Goal: Transaction & Acquisition: Book appointment/travel/reservation

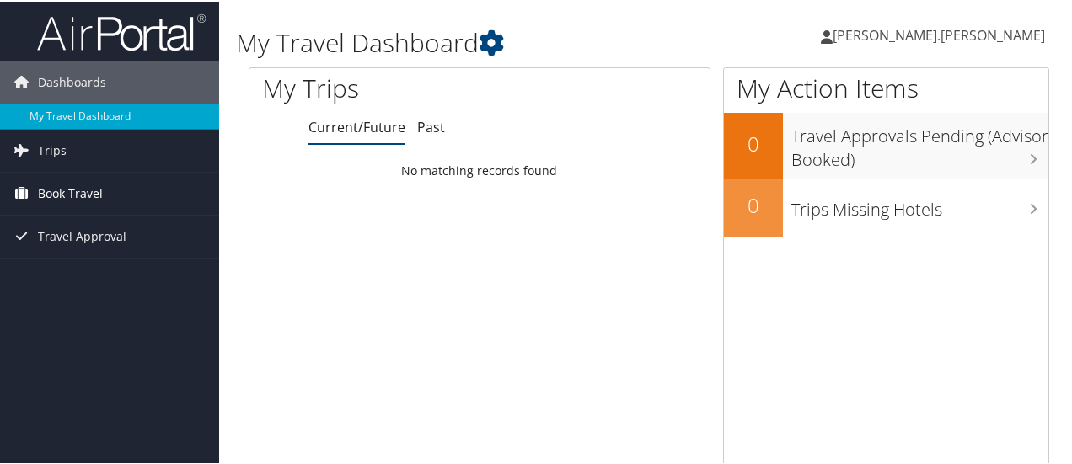
click at [94, 193] on span "Book Travel" at bounding box center [70, 192] width 65 height 42
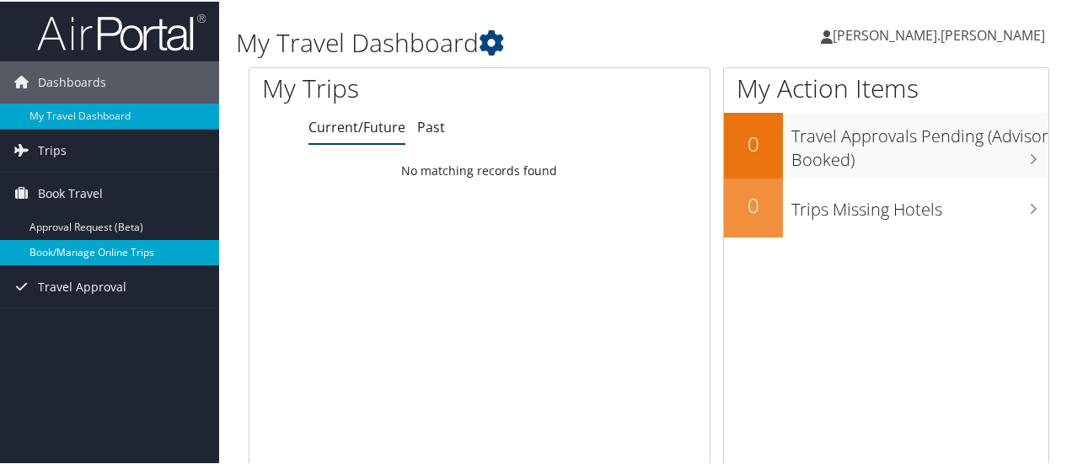
click at [115, 254] on link "Book/Manage Online Trips" at bounding box center [109, 250] width 219 height 25
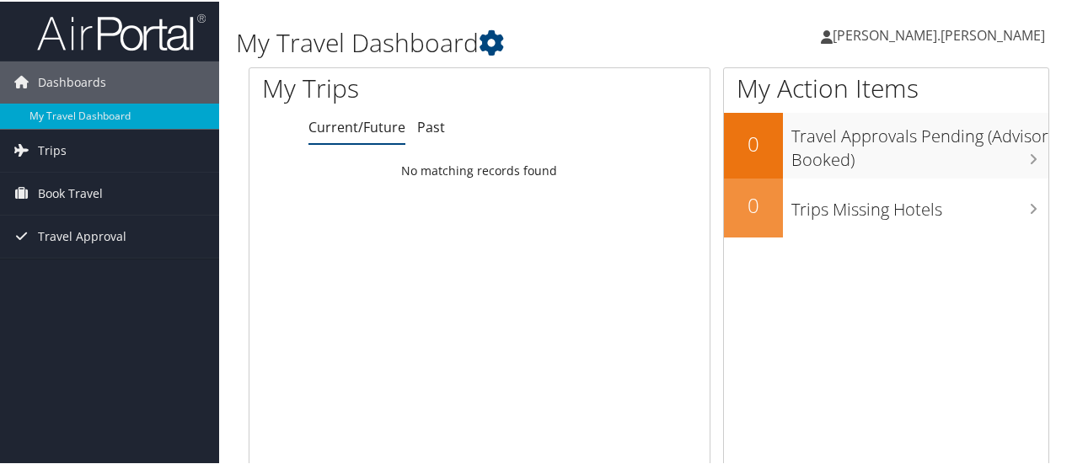
click at [1009, 37] on span "[PERSON_NAME].[PERSON_NAME]" at bounding box center [939, 33] width 212 height 19
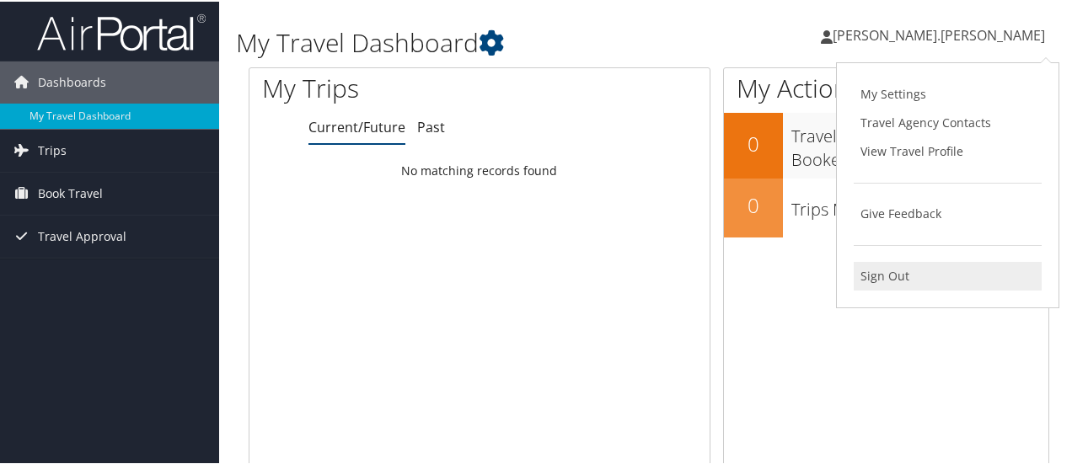
click at [915, 269] on link "Sign Out" at bounding box center [948, 274] width 188 height 29
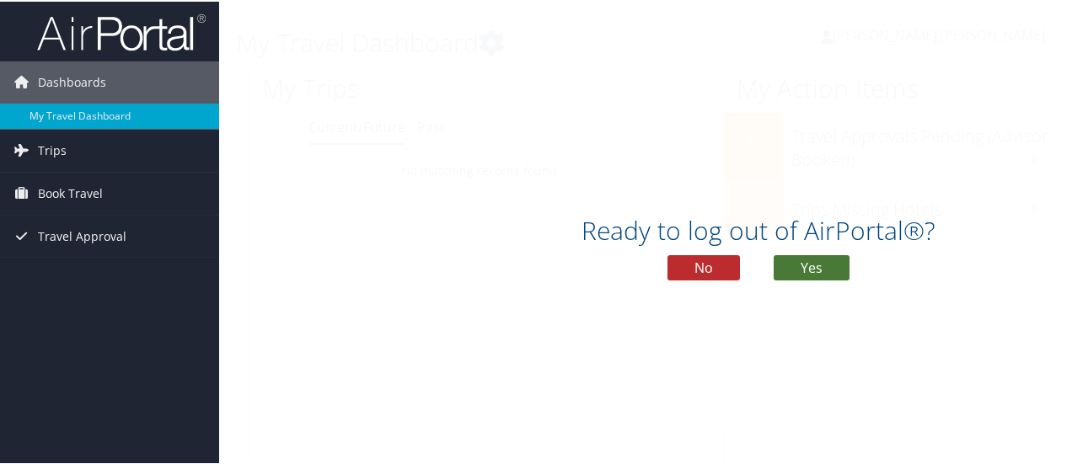
click at [812, 269] on button "Yes" at bounding box center [812, 266] width 76 height 25
